Goal: Transaction & Acquisition: Purchase product/service

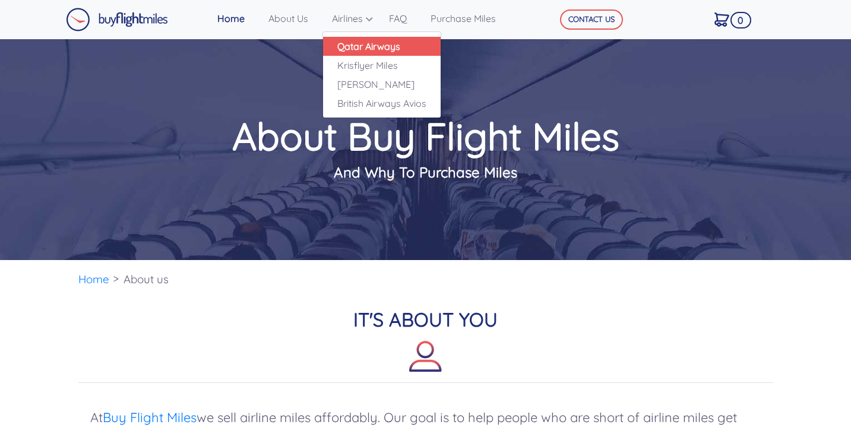
click at [360, 47] on link "Qatar Airways" at bounding box center [382, 46] width 118 height 19
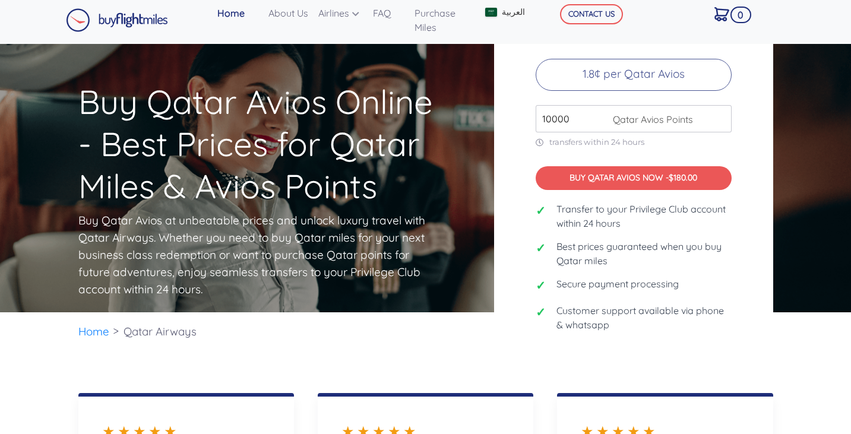
scroll to position [2, 0]
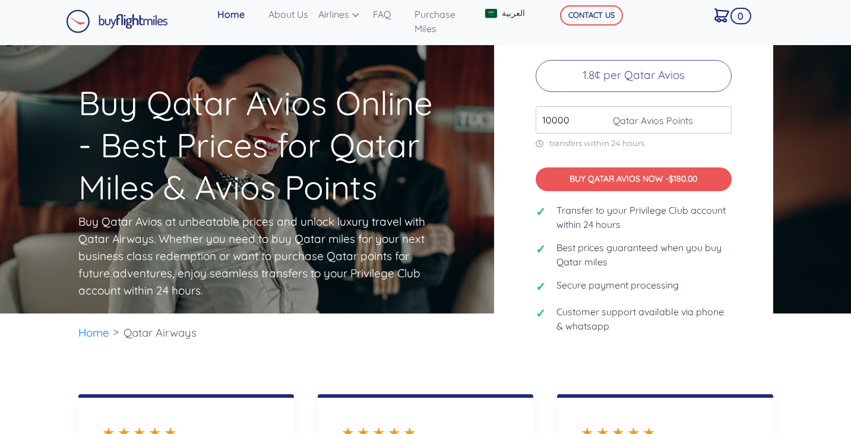
click at [584, 118] on input "10000" at bounding box center [634, 119] width 196 height 27
drag, startPoint x: 584, startPoint y: 118, endPoint x: 525, endPoint y: 108, distance: 59.5
click at [536, 112] on input "10000" at bounding box center [634, 119] width 196 height 27
type input "300000"
click at [520, 141] on div "Buy Qatar Avios at Best Prices 1.8¢ per Qatar Avios 300000 Qatar Avios Points t…" at bounding box center [633, 179] width 279 height 387
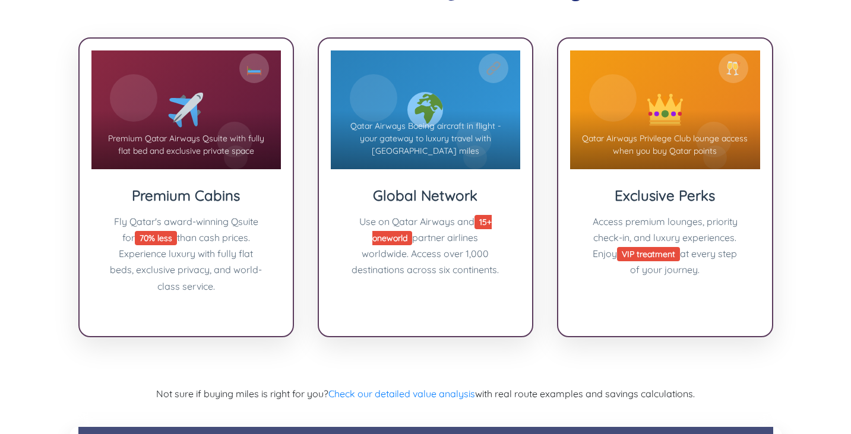
scroll to position [1392, 0]
